Goal: Check status: Check status

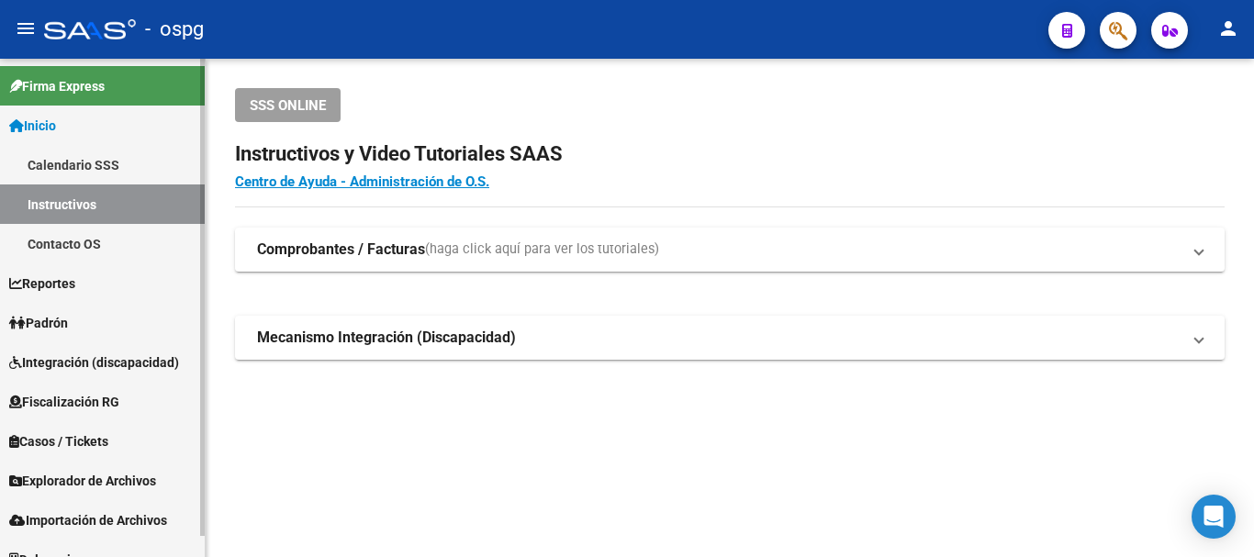
click at [48, 314] on span "Padrón" at bounding box center [38, 323] width 59 height 20
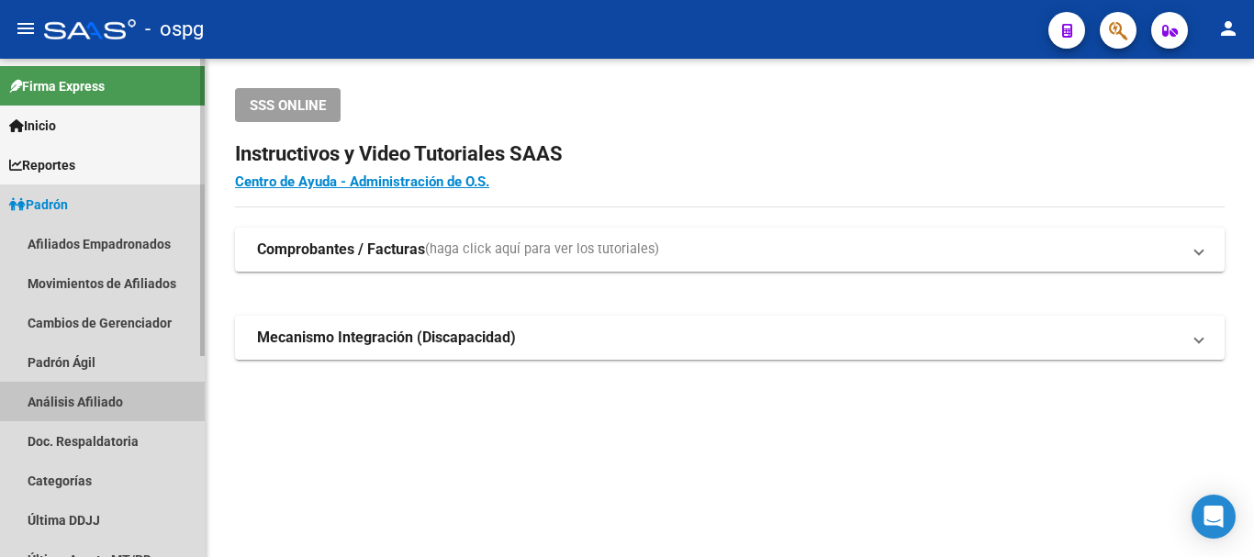
click at [66, 401] on link "Análisis Afiliado" at bounding box center [102, 401] width 205 height 39
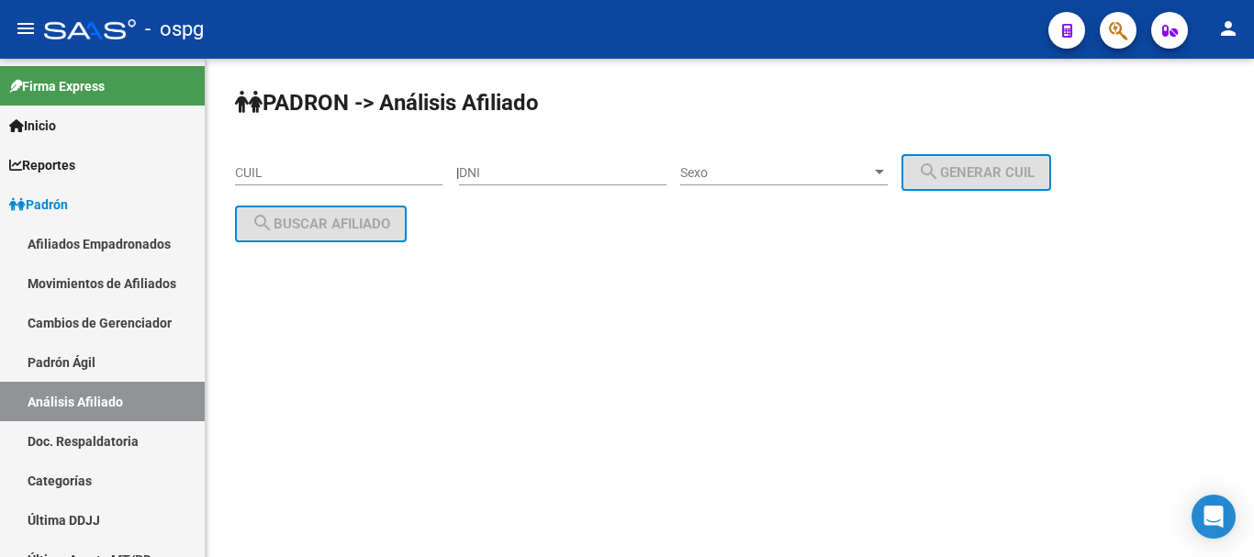
click at [330, 174] on input "CUIL" at bounding box center [339, 173] width 208 height 16
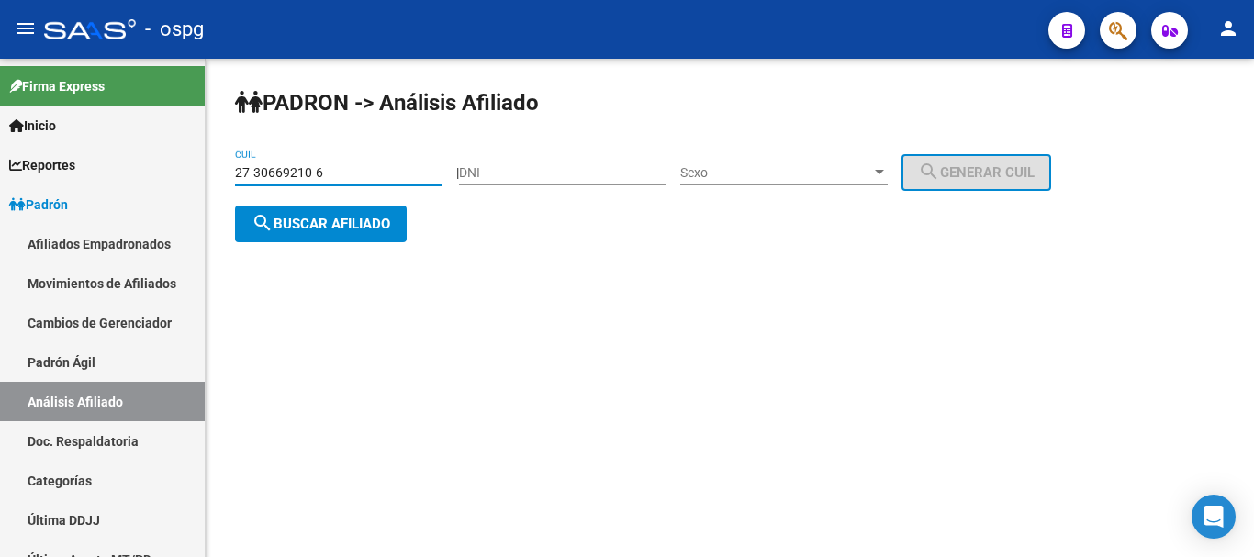
type input "27-30669210-6"
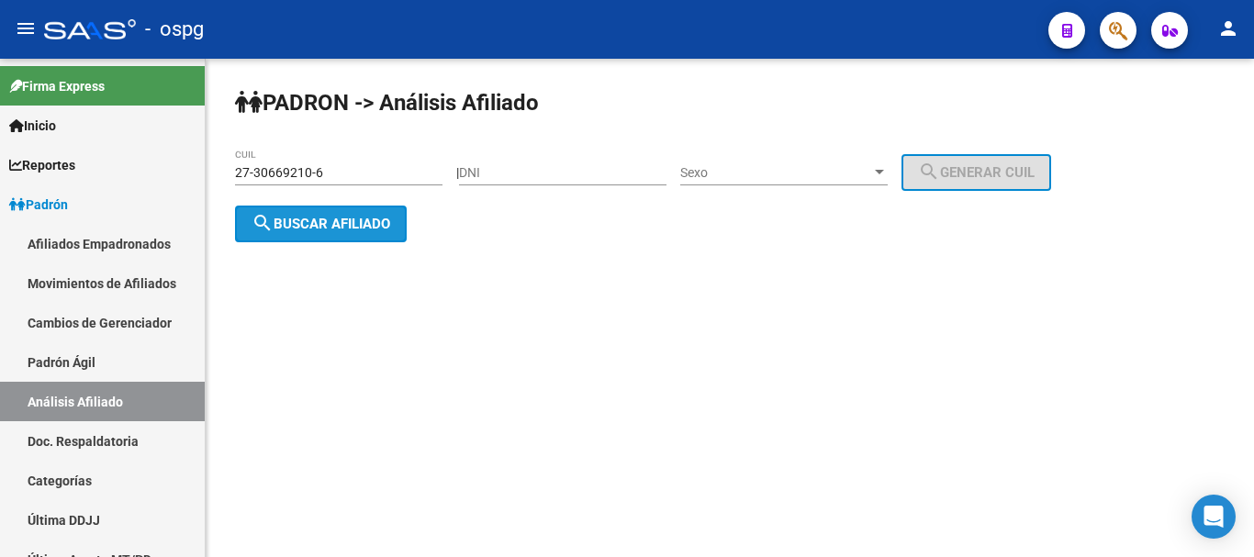
click at [358, 222] on span "search Buscar afiliado" at bounding box center [321, 224] width 139 height 17
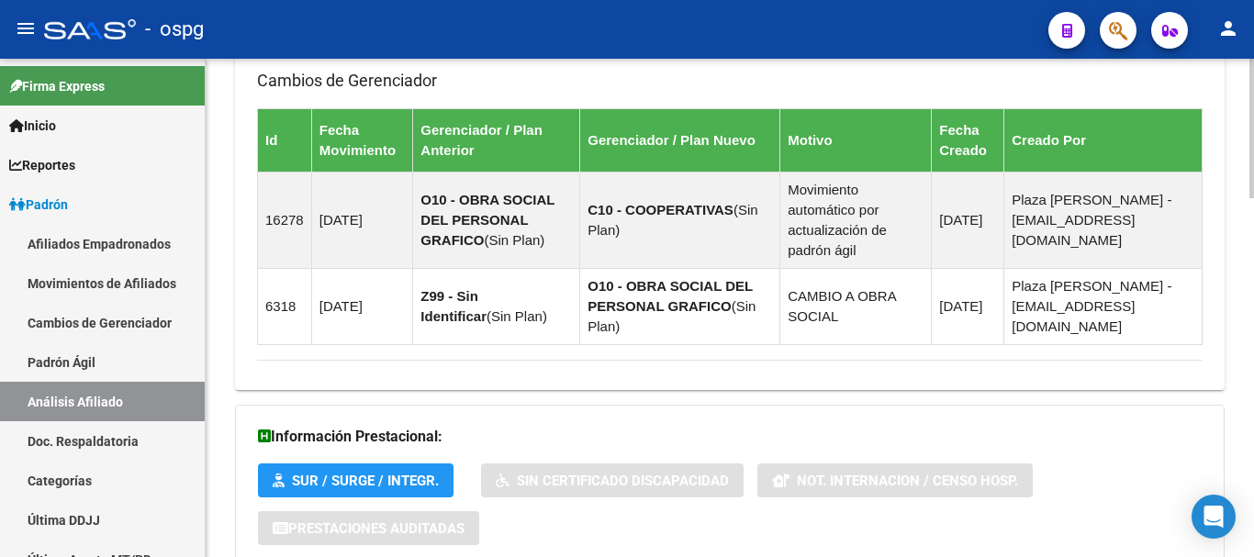
scroll to position [1188, 0]
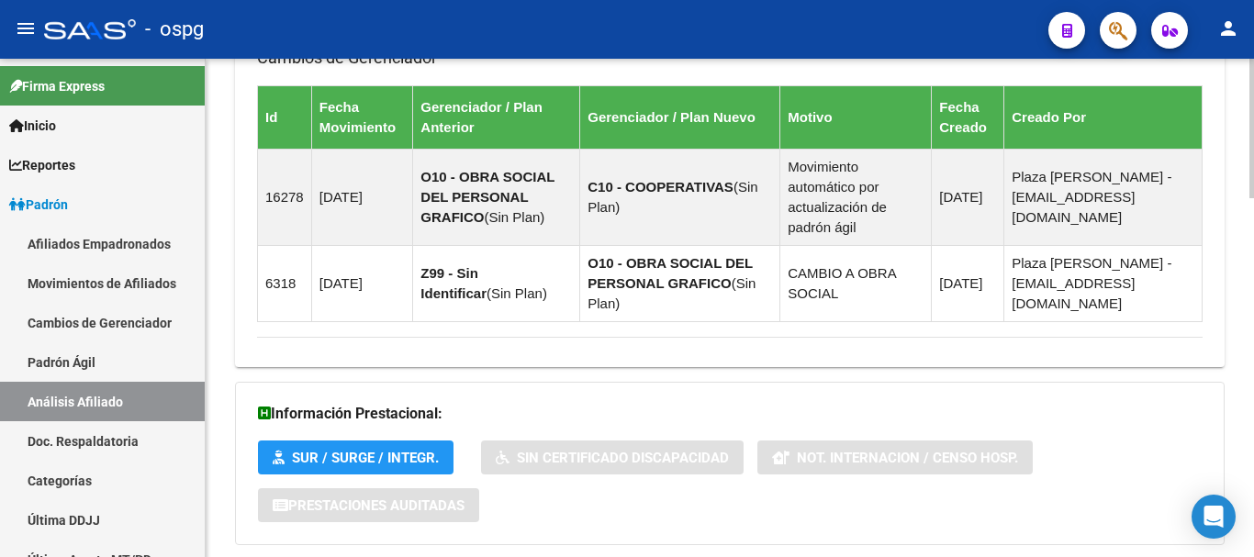
click at [1253, 487] on div at bounding box center [1252, 457] width 5 height 140
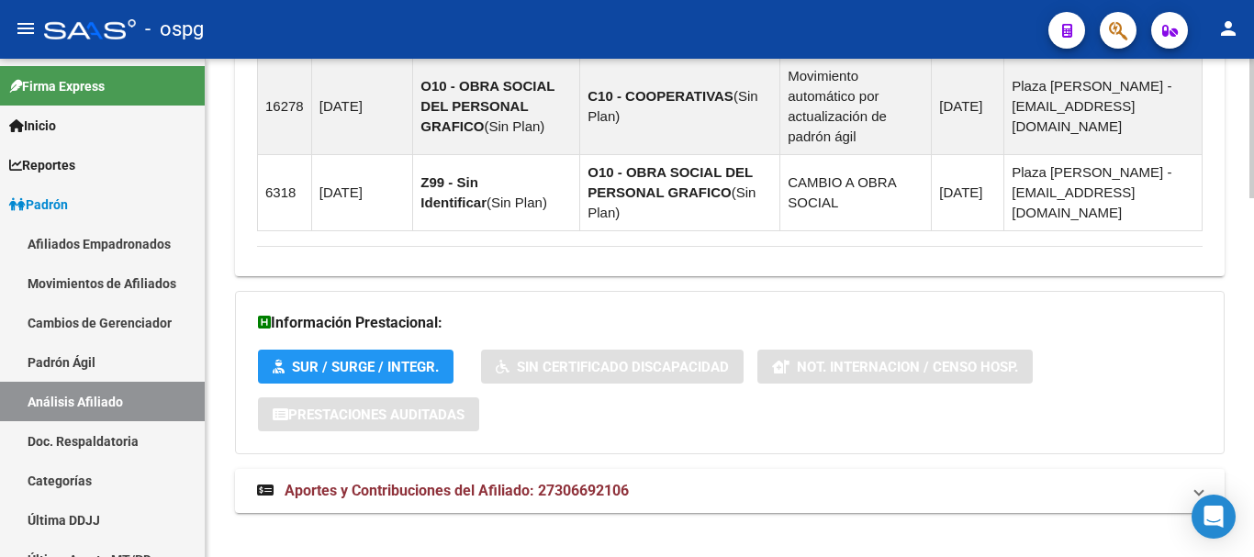
click at [1253, 445] on div at bounding box center [1252, 482] width 5 height 140
click at [525, 482] on span "Aportes y Contribuciones del Afiliado: 27306692106" at bounding box center [457, 490] width 344 height 17
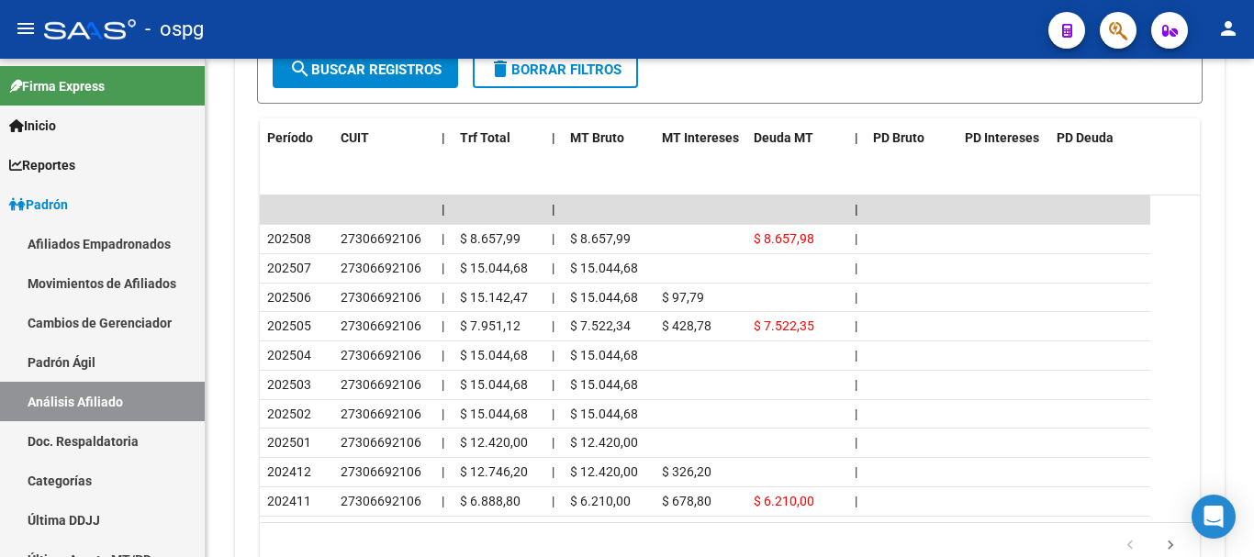
scroll to position [1953, 0]
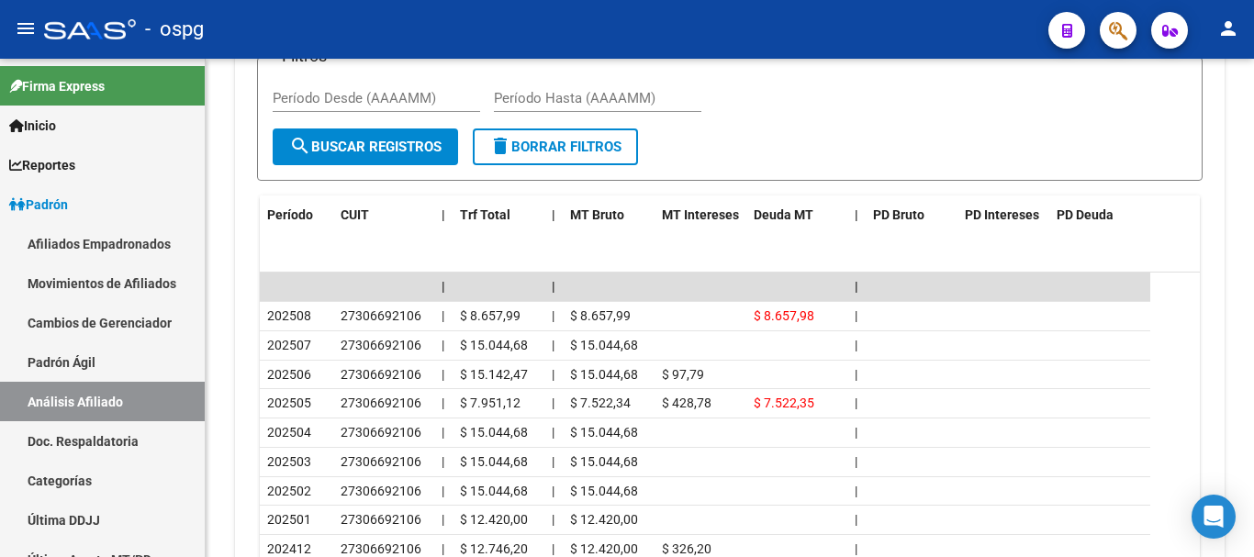
click at [1253, 444] on div at bounding box center [1252, 472] width 5 height 95
